Goal: Find specific page/section: Find specific page/section

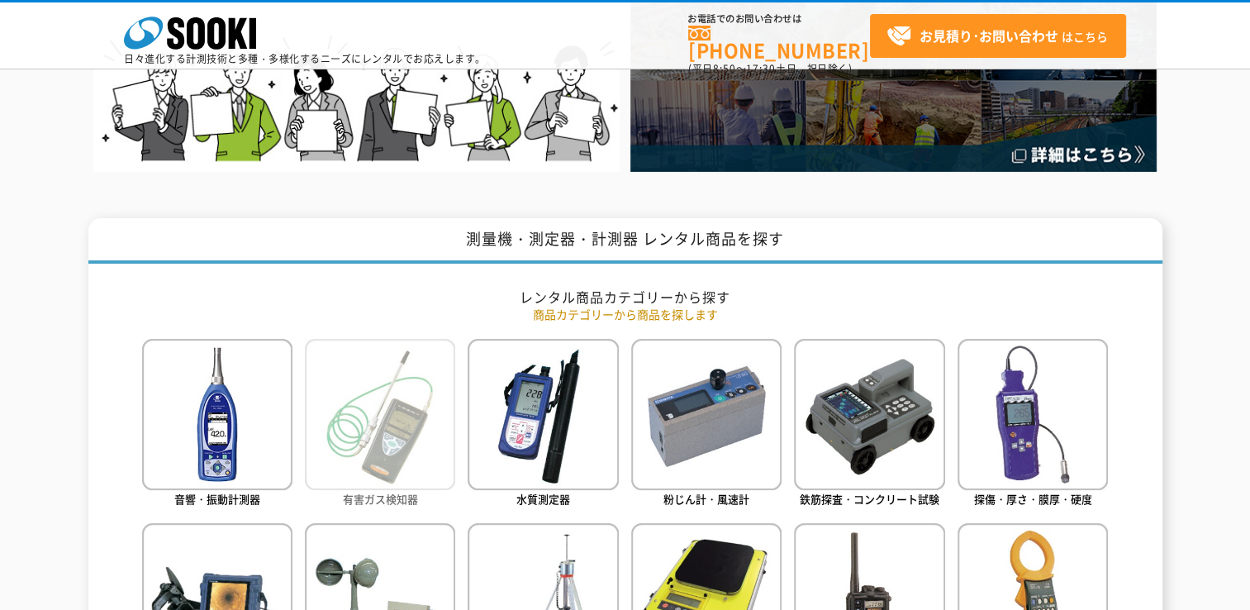
scroll to position [744, 0]
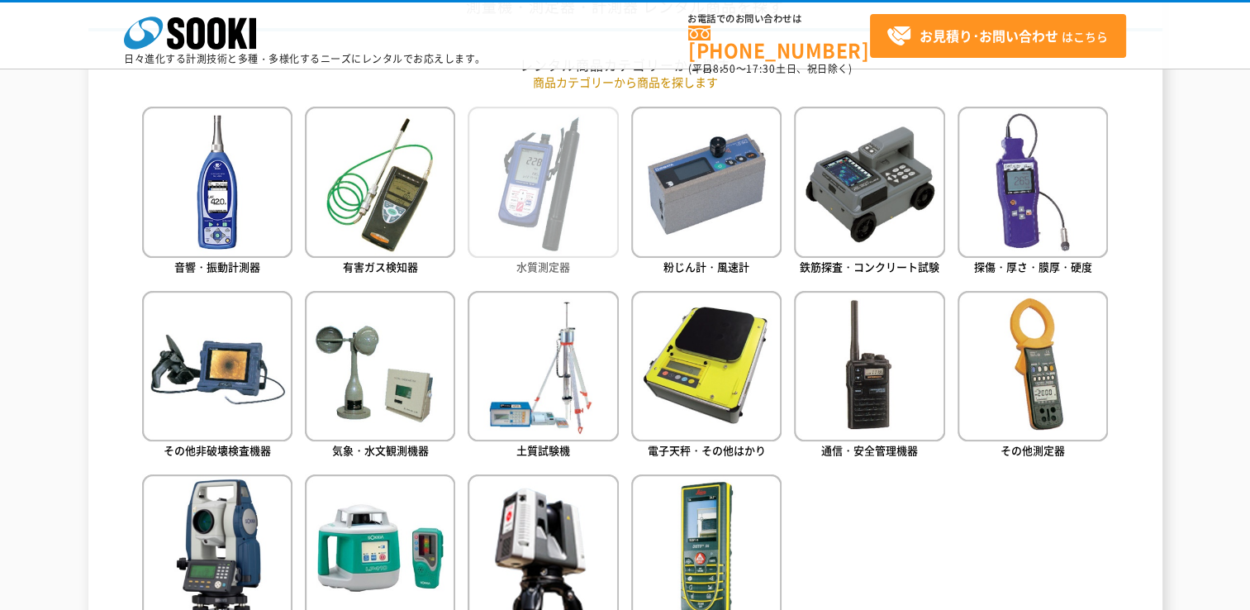
click at [539, 223] on img at bounding box center [543, 182] width 150 height 150
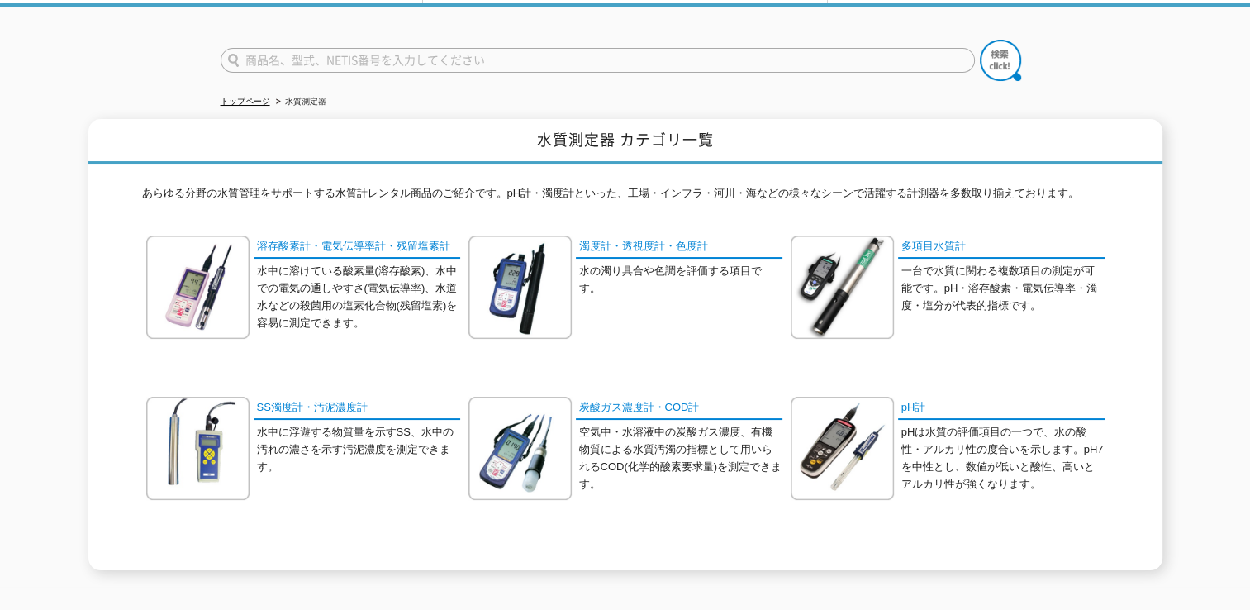
scroll to position [165, 0]
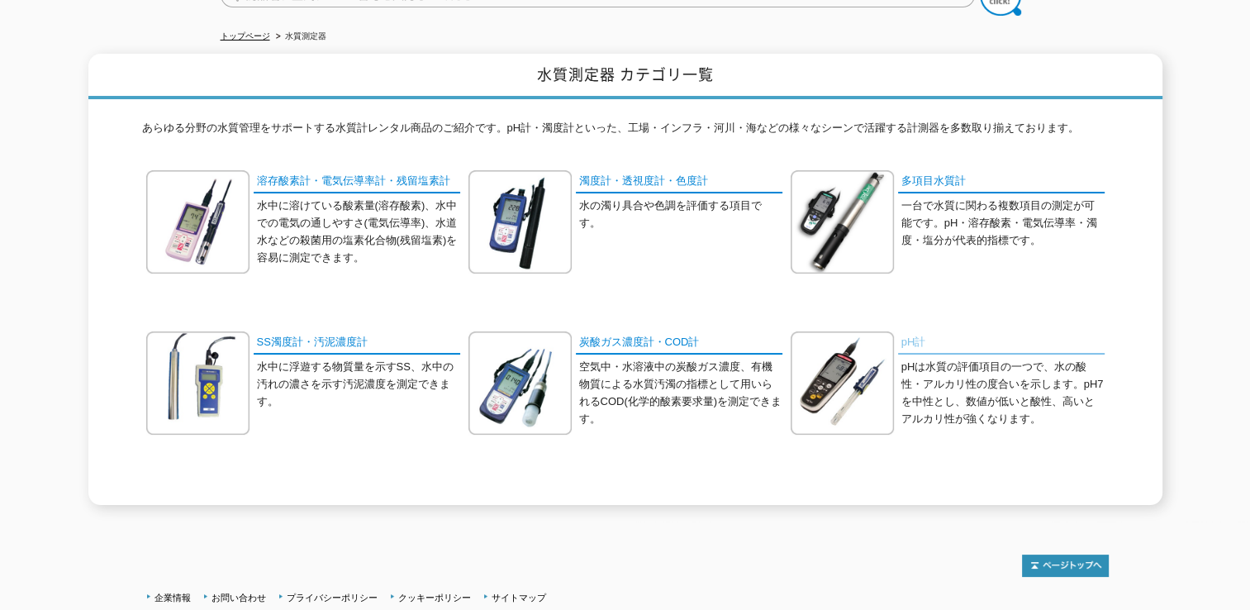
click at [905, 335] on link "pH計" at bounding box center [1001, 343] width 207 height 24
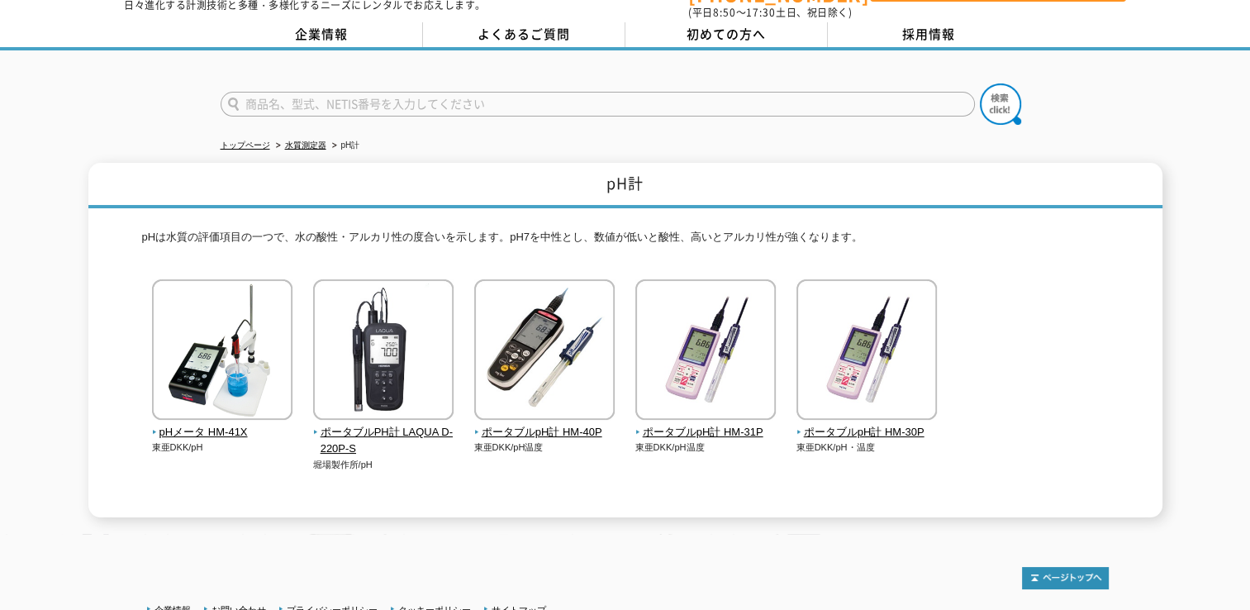
scroll to position [83, 0]
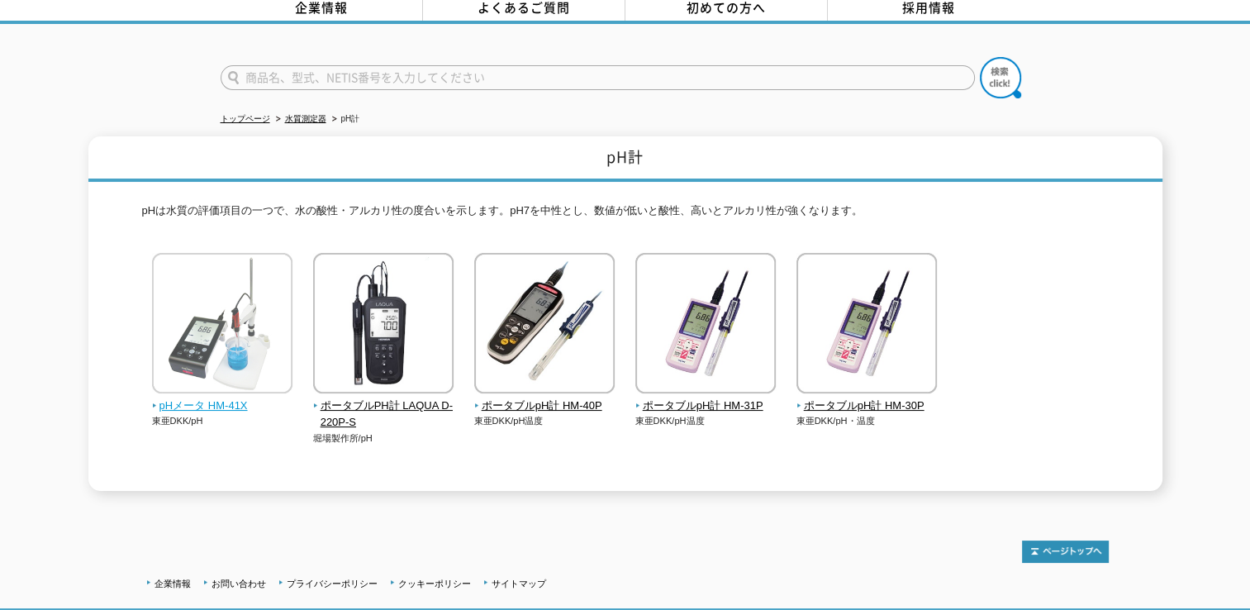
click at [226, 385] on img at bounding box center [222, 325] width 140 height 145
drag, startPoint x: 817, startPoint y: 138, endPoint x: 810, endPoint y: 161, distance: 24.3
click at [810, 161] on h1 "pH計" at bounding box center [625, 158] width 1074 height 45
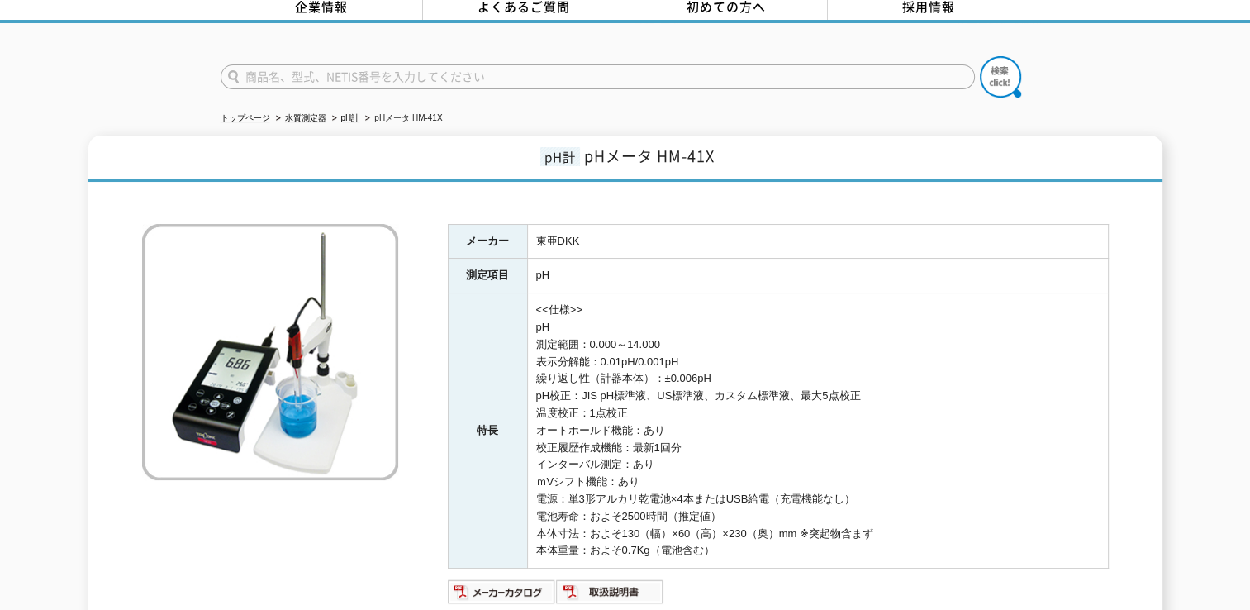
scroll to position [83, 0]
